Goal: Task Accomplishment & Management: Use online tool/utility

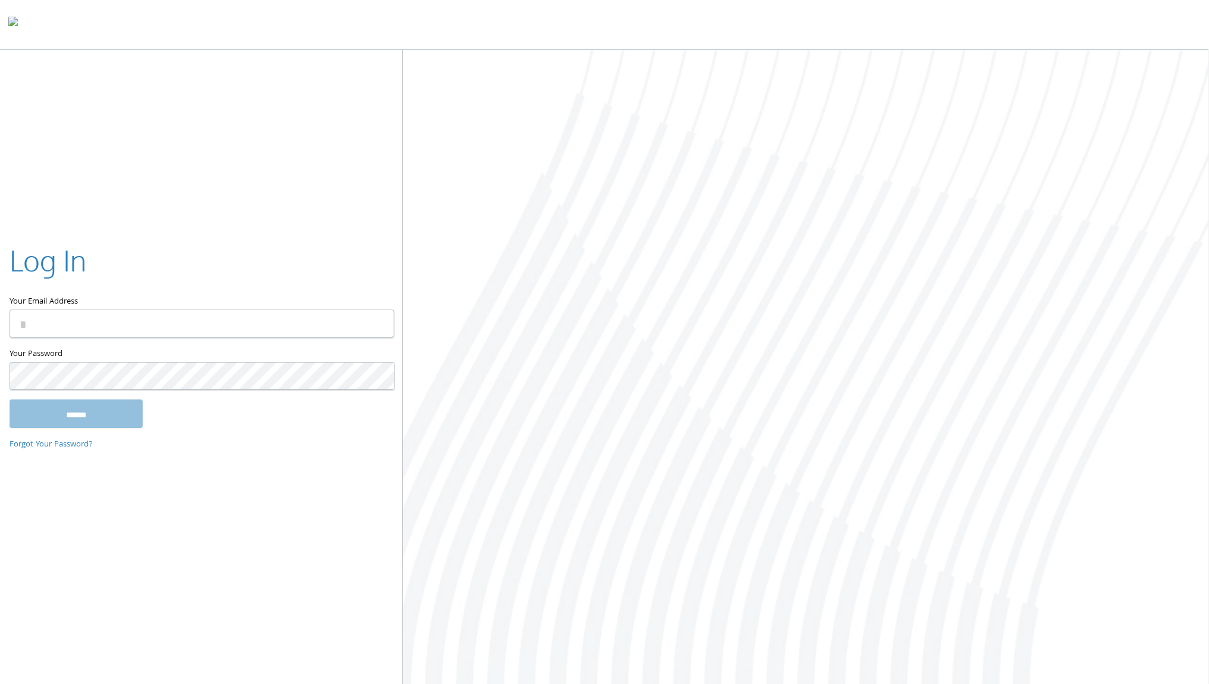
type input "**********"
click at [76, 414] on input "******" at bounding box center [76, 413] width 133 height 29
type input "**********"
click at [76, 414] on input "******" at bounding box center [76, 413] width 133 height 29
